Goal: Use online tool/utility: Utilize a website feature to perform a specific function

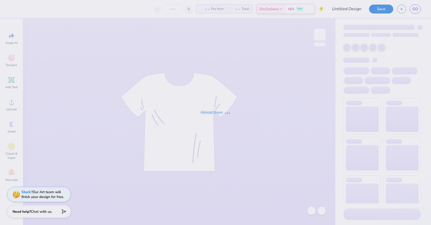
type input "[PERSON_NAME] : Blade Landscaping"
type input "25"
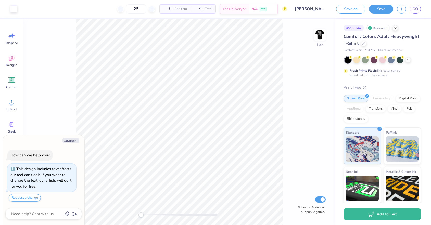
type textarea "x"
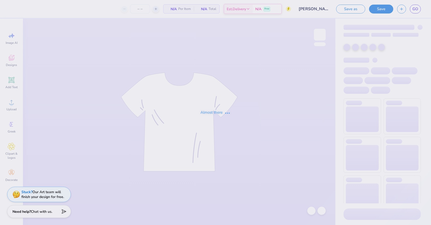
type input "25"
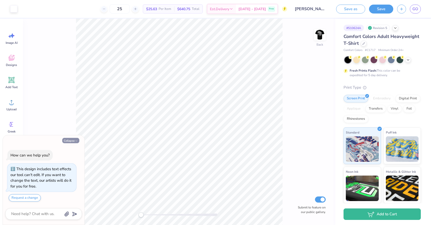
click at [73, 138] on button "Collapse" at bounding box center [70, 140] width 17 height 5
type textarea "x"
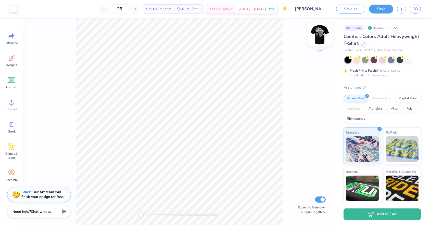
click at [319, 33] on img at bounding box center [320, 35] width 20 height 20
click at [320, 34] on img at bounding box center [320, 35] width 20 height 20
type input "0.34"
type input "0.38"
type input "3.13"
